Goal: Information Seeking & Learning: Learn about a topic

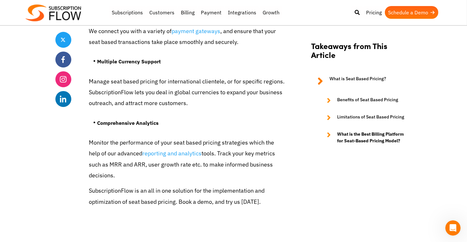
scroll to position [2354, 0]
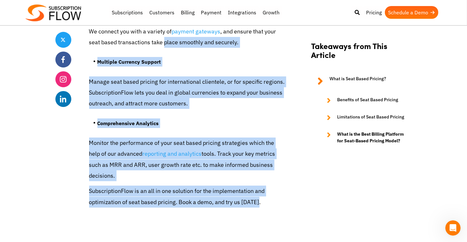
drag, startPoint x: 264, startPoint y: 184, endPoint x: 164, endPoint y: 33, distance: 180.9
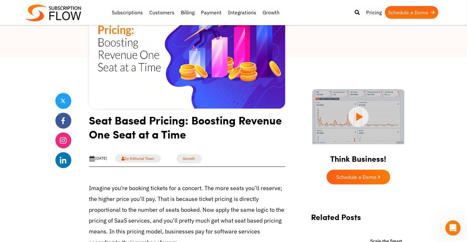
scroll to position [127, 0]
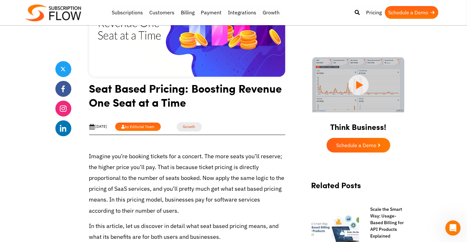
drag, startPoint x: 86, startPoint y: 89, endPoint x: 174, endPoint y: 127, distance: 95.9
copy article "Seat Based Pricing: Boosting Revenue One Seat at a Time [DATE] by Editorial Team"
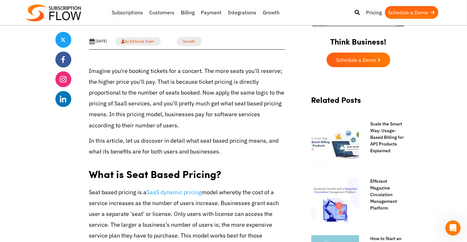
scroll to position [223, 0]
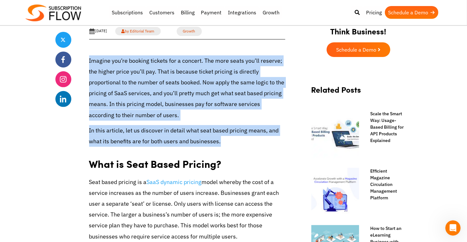
drag, startPoint x: 87, startPoint y: 60, endPoint x: 228, endPoint y: 140, distance: 162.1
copy div "Imagine you’re booking tickets for a concert. The more seats you’ll reserve; th…"
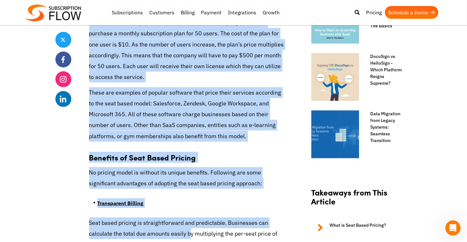
scroll to position [475, 0]
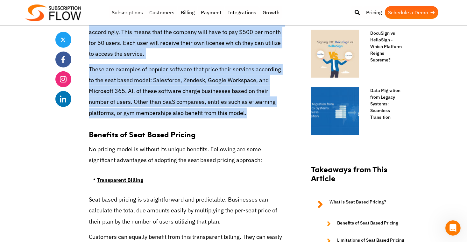
drag, startPoint x: 90, startPoint y: 63, endPoint x: 252, endPoint y: 111, distance: 168.9
copy div "Lore ip Dolo Sitam Consect? Adip elits doeiusm te i UtlA etdolor magnaal enima …"
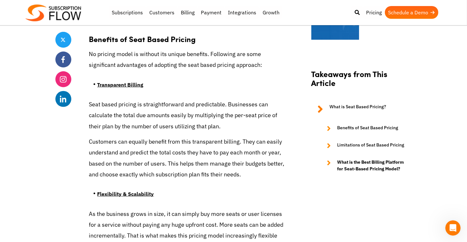
scroll to position [570, 0]
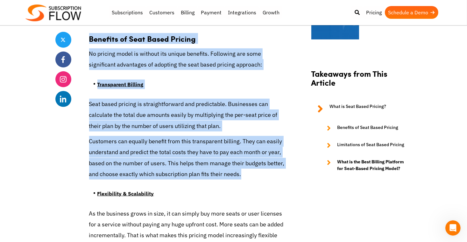
drag, startPoint x: 89, startPoint y: 36, endPoint x: 240, endPoint y: 178, distance: 207.7
copy div "Benefits of Seat Based Pricing No pricing model is without its unique benefits.…"
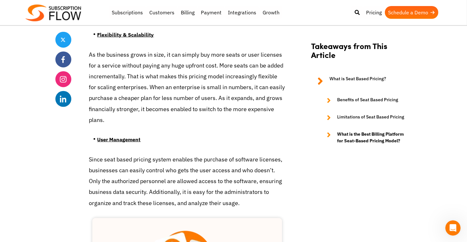
scroll to position [729, 0]
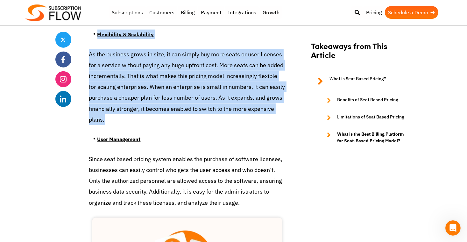
drag, startPoint x: 108, startPoint y: 119, endPoint x: 89, endPoint y: 37, distance: 84.9
copy div "Flexibility & Scalability As the business grows in size, it can simply buy more…"
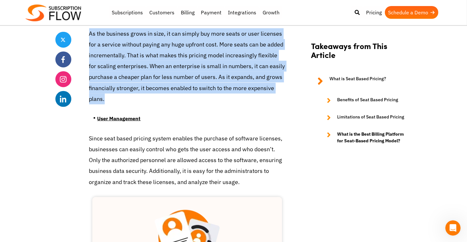
scroll to position [793, 0]
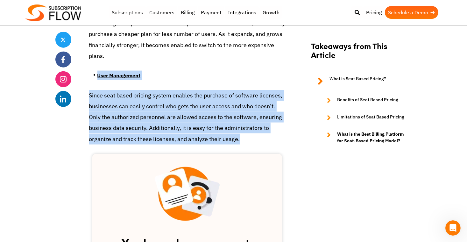
drag, startPoint x: 248, startPoint y: 140, endPoint x: 108, endPoint y: 87, distance: 148.8
copy div "User Management Since seat based pricing system enables the purchase of softwar…"
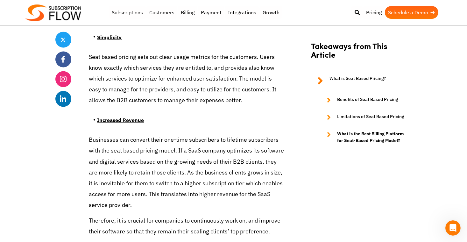
scroll to position [1111, 0]
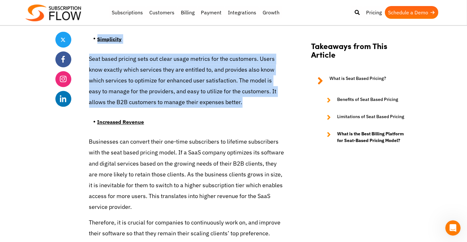
drag, startPoint x: 230, startPoint y: 101, endPoint x: 89, endPoint y: 40, distance: 154.2
copy div "Simplicity Seat based pricing sets out clear usage metrics for the customers. U…"
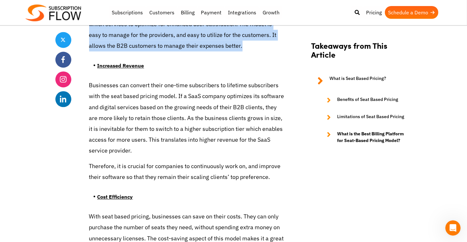
scroll to position [1175, 0]
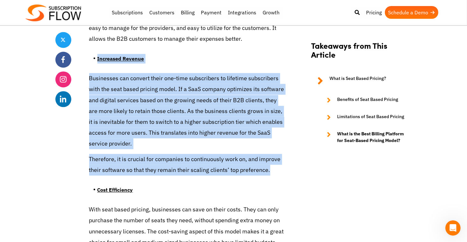
drag, startPoint x: 269, startPoint y: 171, endPoint x: 150, endPoint y: 92, distance: 142.9
copy div "Increased Revenue Businesses can convert their one-time subscribers to lifetime…"
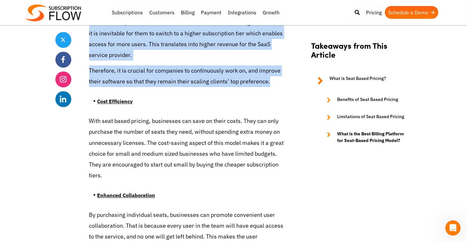
scroll to position [1270, 0]
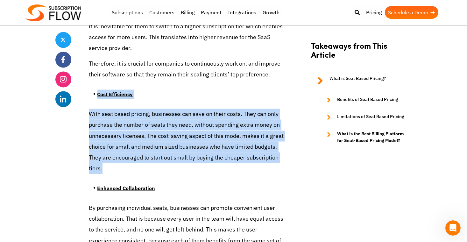
drag, startPoint x: 113, startPoint y: 168, endPoint x: 95, endPoint y: 98, distance: 72.1
click at [95, 98] on div "Imagine you’re booking tickets for a concert. The more seats you’ll reserve; th…" at bounding box center [187, 141] width 196 height 2299
copy div "Cost Efficiency With seat based pricing, businesses can save on their costs. Th…"
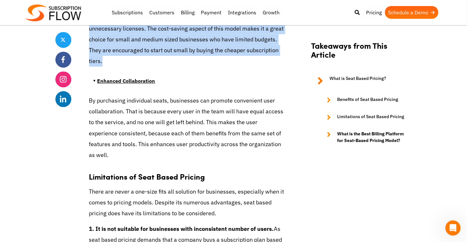
scroll to position [1397, 0]
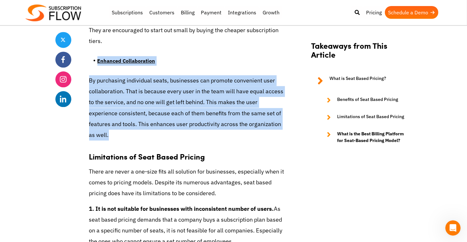
drag, startPoint x: 113, startPoint y: 107, endPoint x: 98, endPoint y: 66, distance: 43.1
click at [98, 66] on div "Imagine you’re booking tickets for a concert. The more seats you’ll reserve; th…" at bounding box center [187, 14] width 196 height 2299
copy div "Enhanced Collaboration By purchasing individual seats, businesses can promote c…"
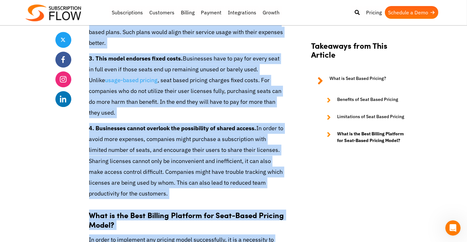
scroll to position [1691, 0]
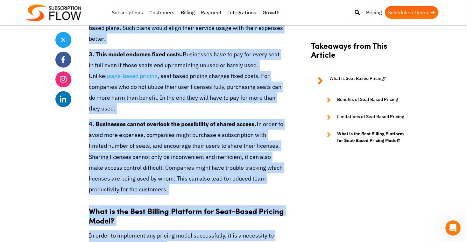
drag, startPoint x: 89, startPoint y: 61, endPoint x: 174, endPoint y: 176, distance: 142.1
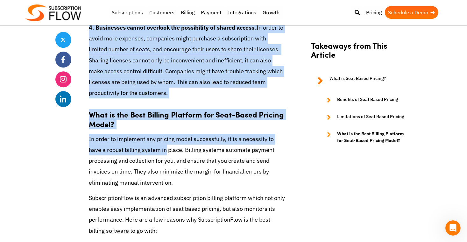
scroll to position [1787, 0]
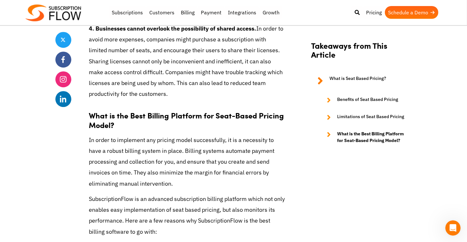
click at [90, 110] on strong "What is the Best Billing Platform for Seat-Based Pricing Model?" at bounding box center [186, 120] width 195 height 20
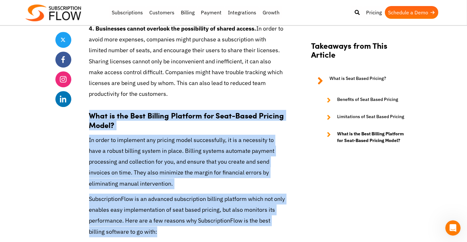
drag, startPoint x: 89, startPoint y: 100, endPoint x: 146, endPoint y: 216, distance: 129.3
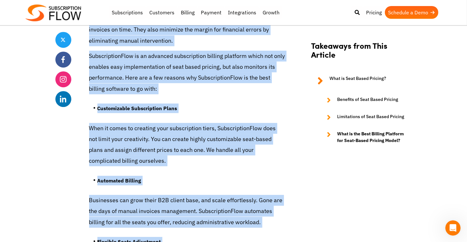
scroll to position [1794, 0]
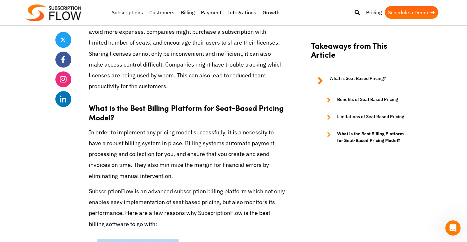
drag, startPoint x: 260, startPoint y: 143, endPoint x: 98, endPoint y: 230, distance: 183.2
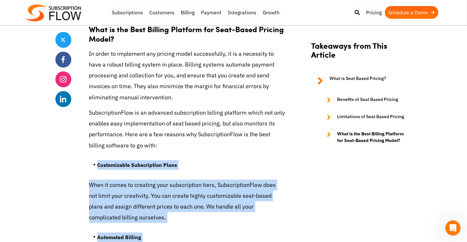
scroll to position [1890, 0]
